Goal: Use online tool/utility: Utilize a website feature to perform a specific function

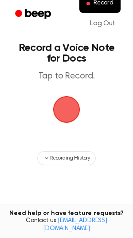
click at [71, 118] on span "button" at bounding box center [66, 109] width 49 height 49
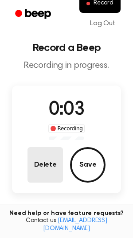
click at [54, 154] on button "Delete" at bounding box center [46, 165] width 36 height 36
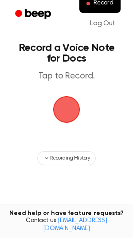
click at [62, 114] on span "button" at bounding box center [66, 109] width 49 height 49
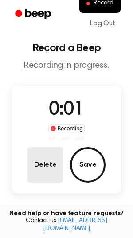
click at [47, 164] on button "Delete" at bounding box center [46, 165] width 36 height 36
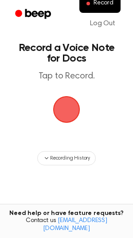
click at [61, 114] on span "button" at bounding box center [66, 109] width 43 height 43
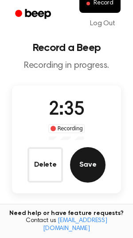
click at [94, 150] on button "Save" at bounding box center [88, 165] width 36 height 36
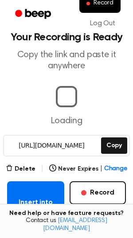
scroll to position [39, 0]
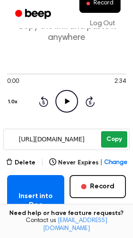
click at [111, 140] on button "Copy" at bounding box center [114, 139] width 26 height 16
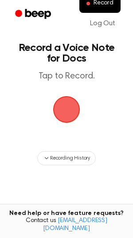
click at [70, 112] on span "button" at bounding box center [66, 110] width 30 height 30
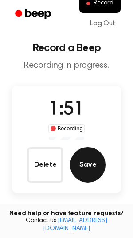
click at [85, 166] on button "Save" at bounding box center [88, 165] width 36 height 36
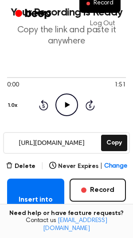
scroll to position [42, 0]
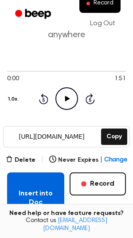
click at [36, 197] on button "Insert into Doc" at bounding box center [35, 198] width 57 height 51
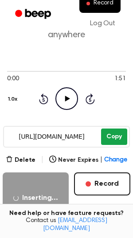
click at [107, 138] on button "Copy" at bounding box center [114, 137] width 26 height 16
